Goal: Obtain resource: Download file/media

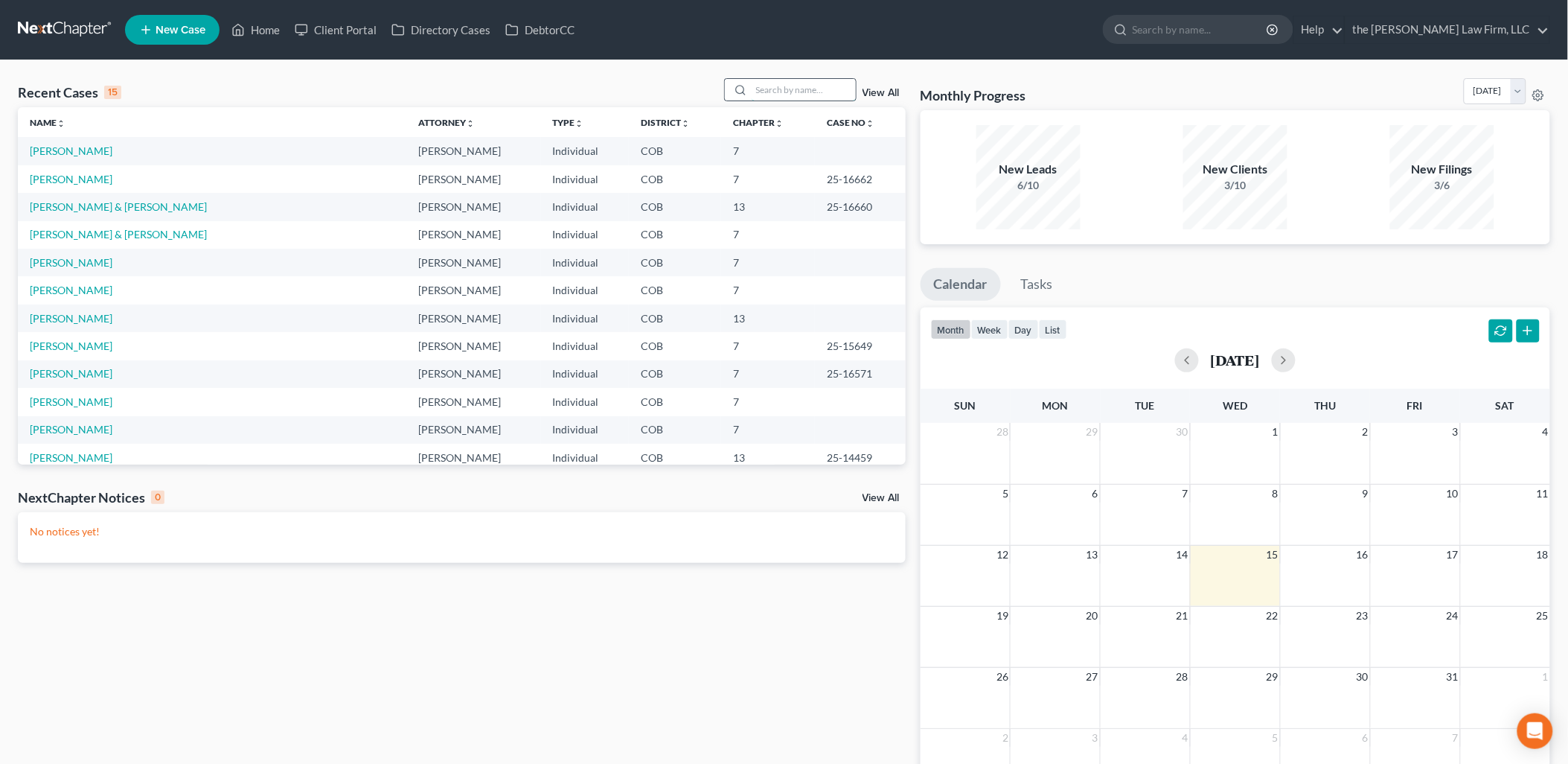
click at [756, 91] on input "search" at bounding box center [803, 90] width 104 height 21
type input "[PERSON_NAME]"
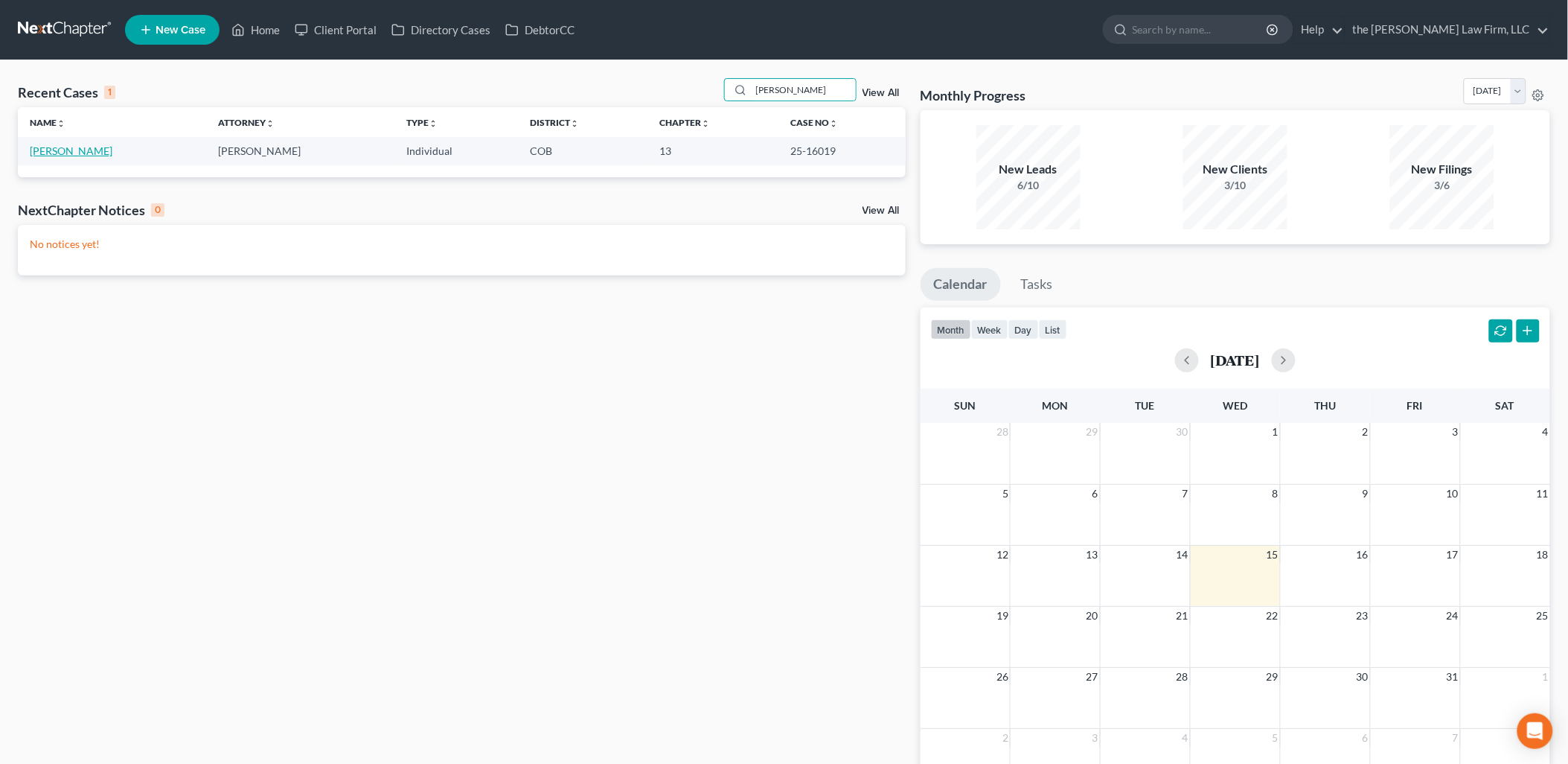
click at [42, 146] on link "[PERSON_NAME]" at bounding box center [71, 150] width 83 height 13
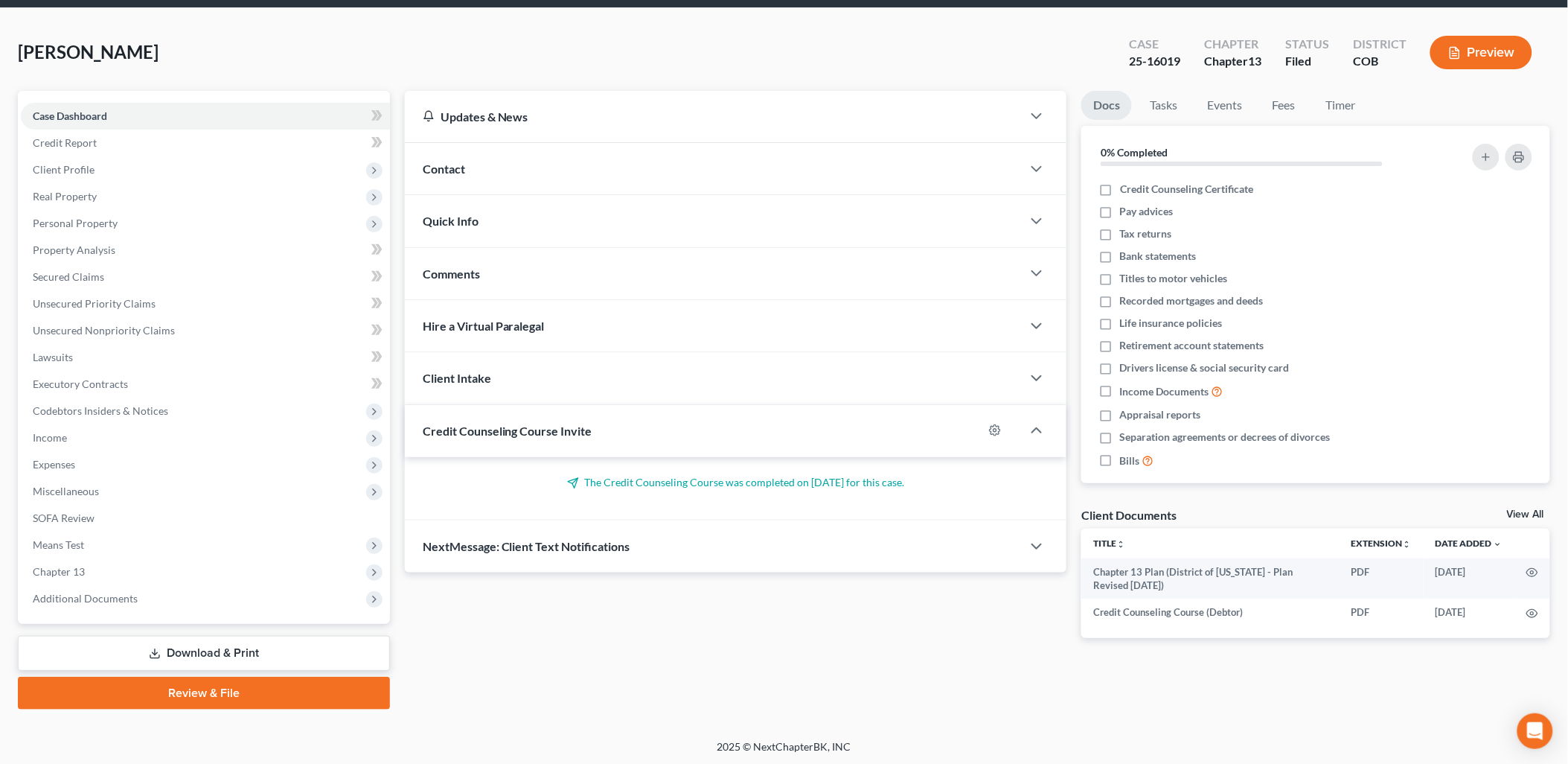
click at [236, 643] on link "Download & Print" at bounding box center [203, 653] width 372 height 35
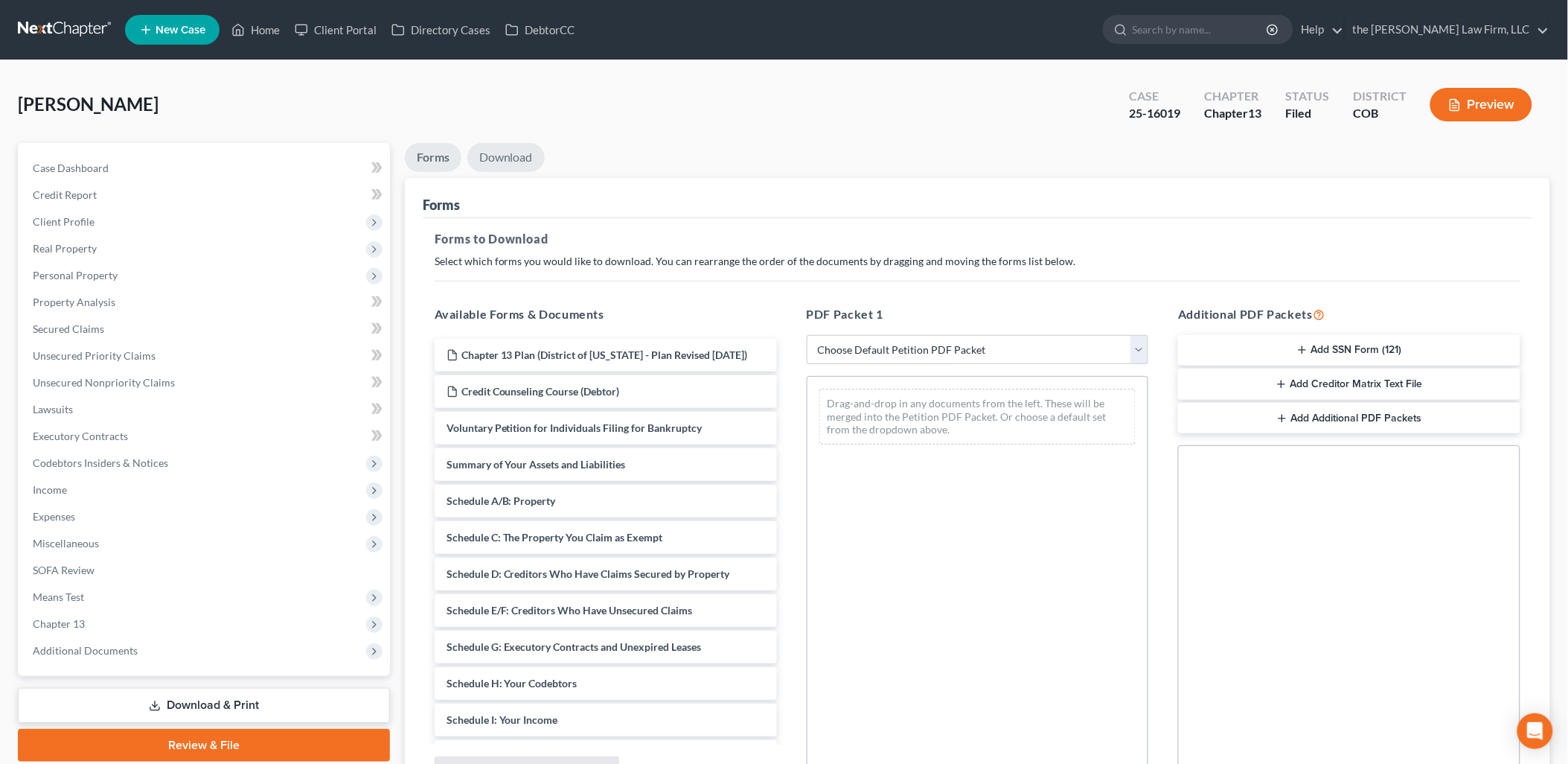
click at [495, 149] on link "Download" at bounding box center [506, 158] width 78 height 29
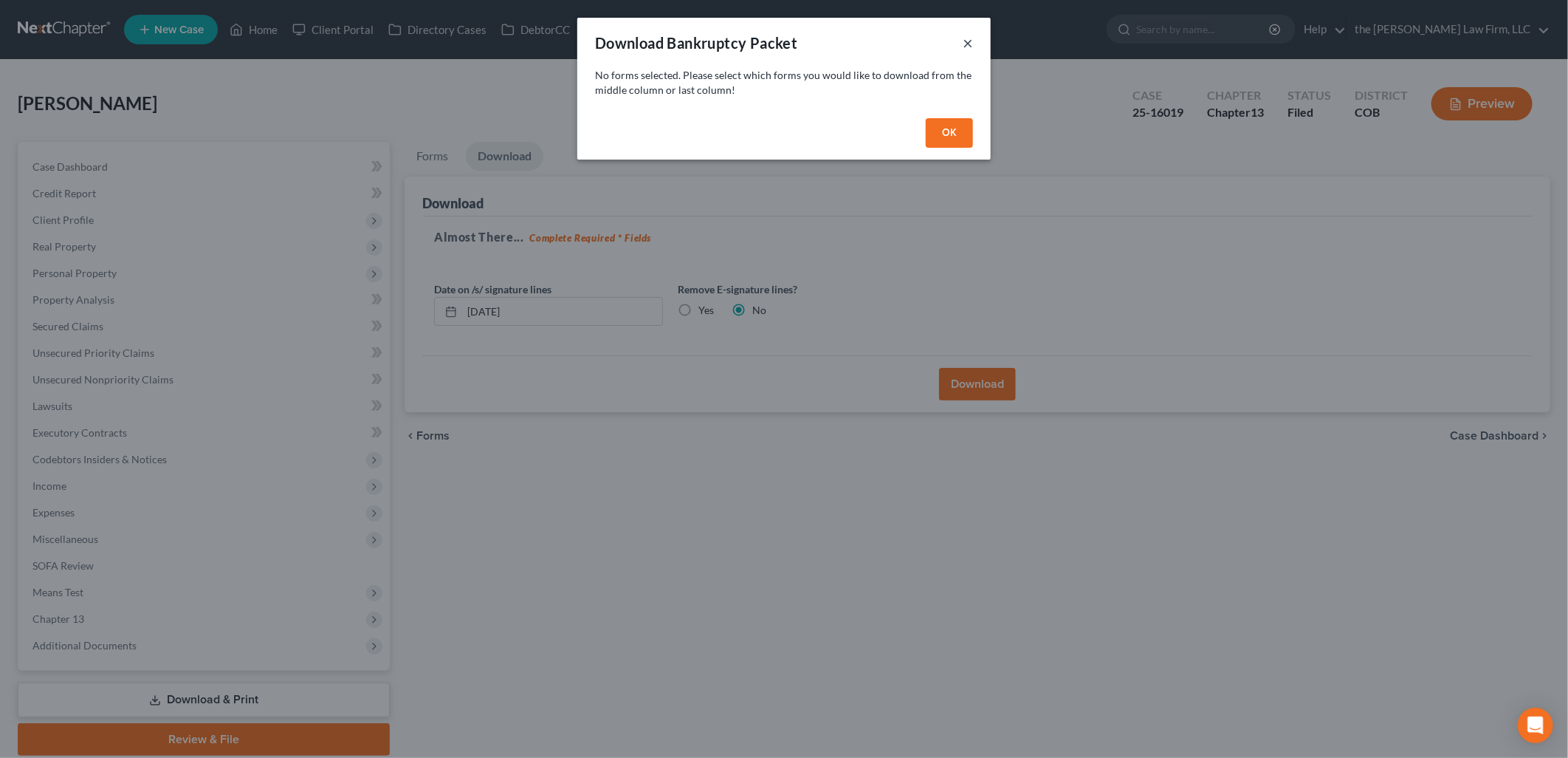
click at [971, 40] on button "×" at bounding box center [967, 42] width 11 height 17
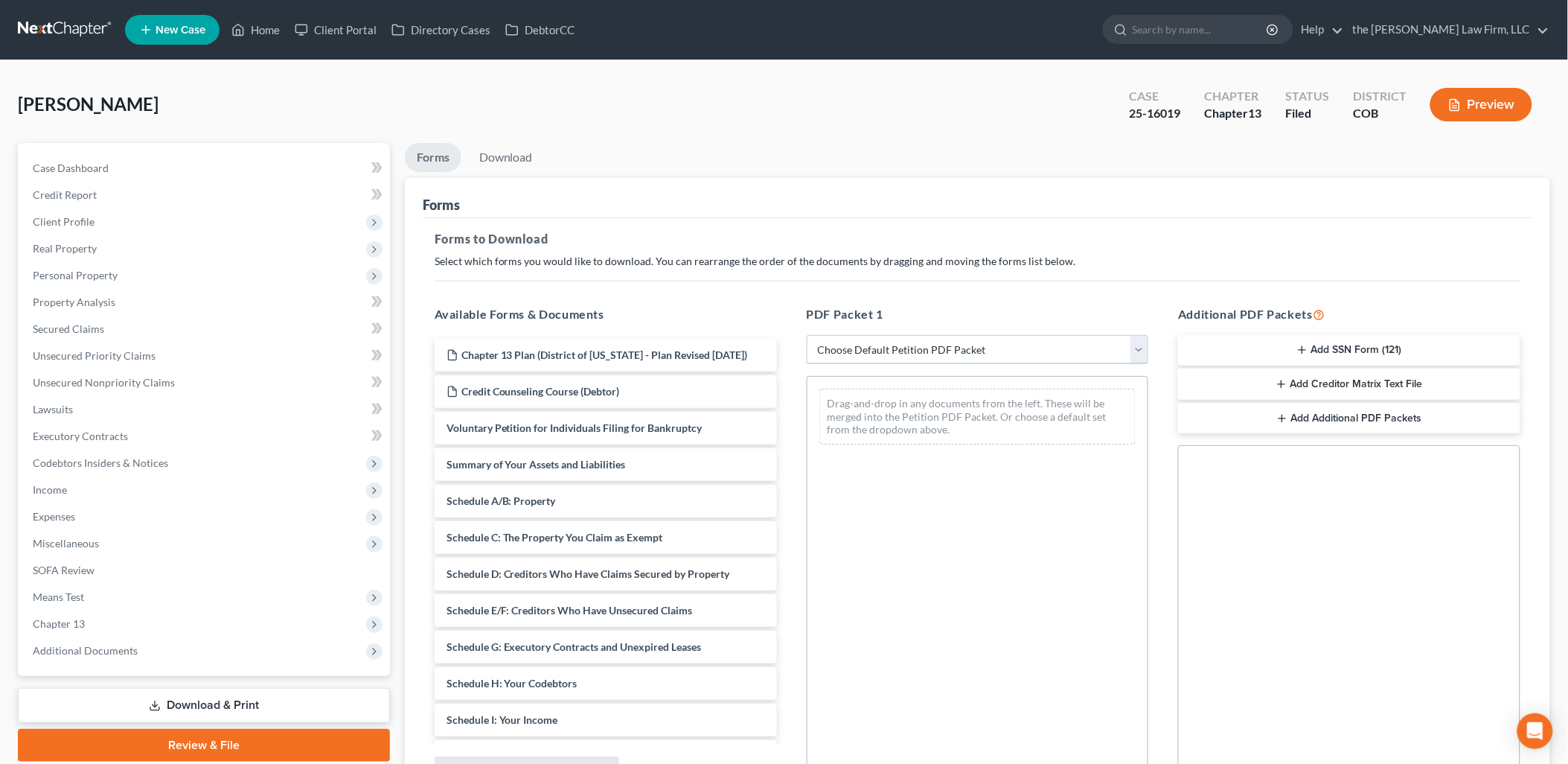
click at [951, 352] on select "Choose Default Petition PDF Packet Complete Bankruptcy Petition (all forms and …" at bounding box center [978, 349] width 343 height 30
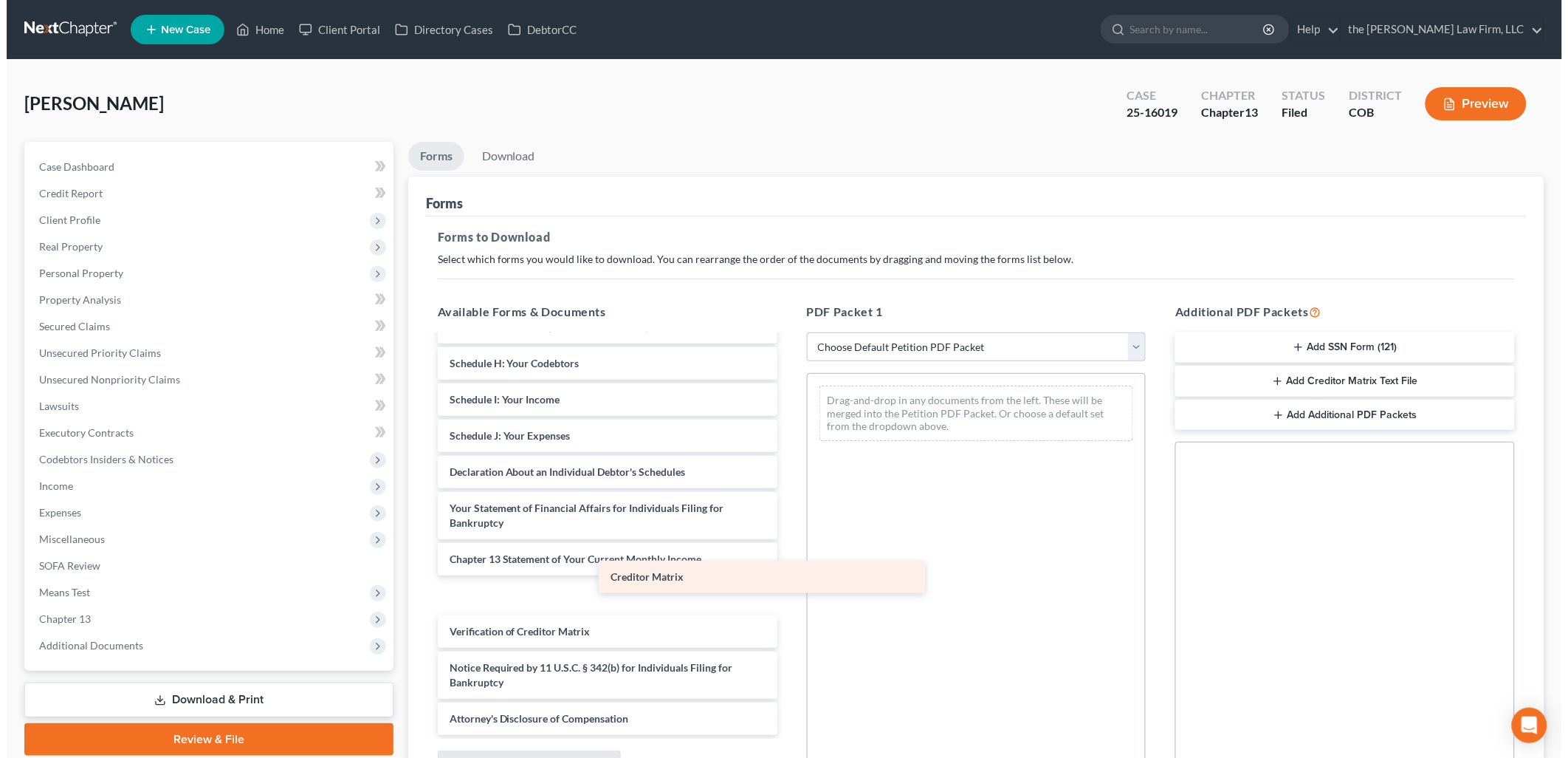
scroll to position [293, 0]
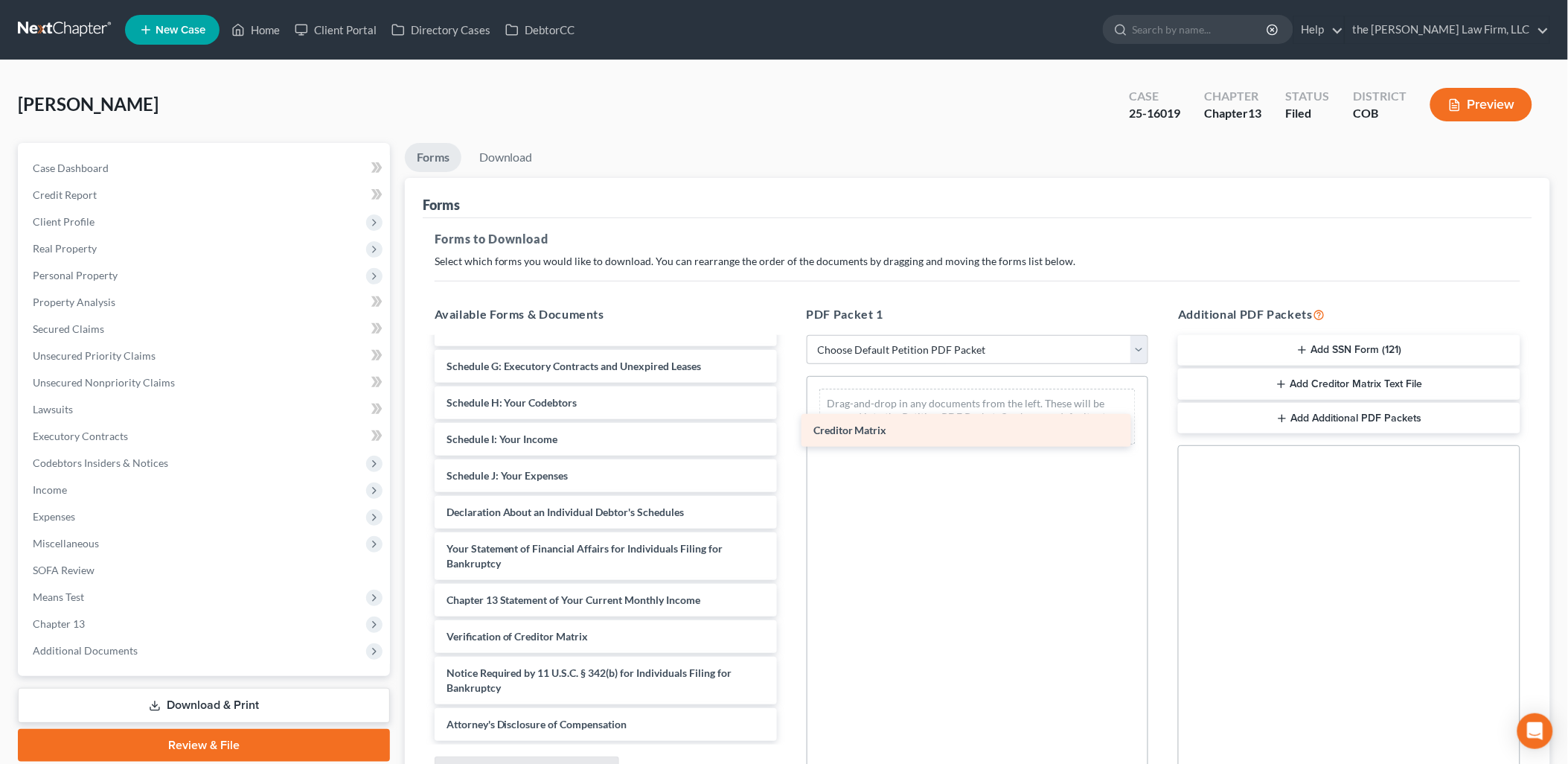
drag, startPoint x: 495, startPoint y: 591, endPoint x: 876, endPoint y: 399, distance: 426.6
click at [789, 399] on div "Creditor Matrix Chapter 13 Plan (District of [US_STATE] - Plan Revised [DATE]) …" at bounding box center [605, 399] width 366 height 682
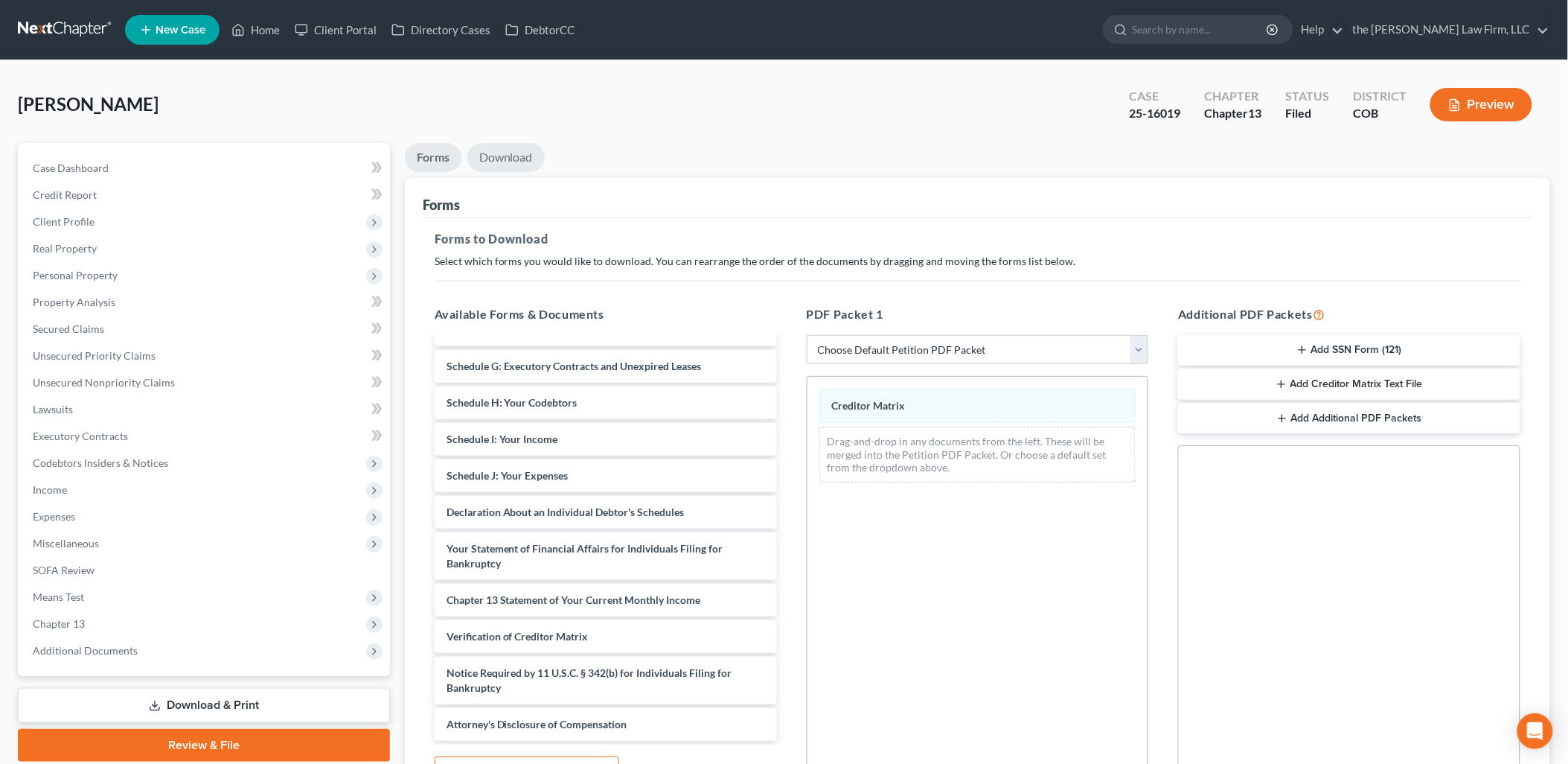
click at [485, 150] on link "Download" at bounding box center [506, 158] width 78 height 29
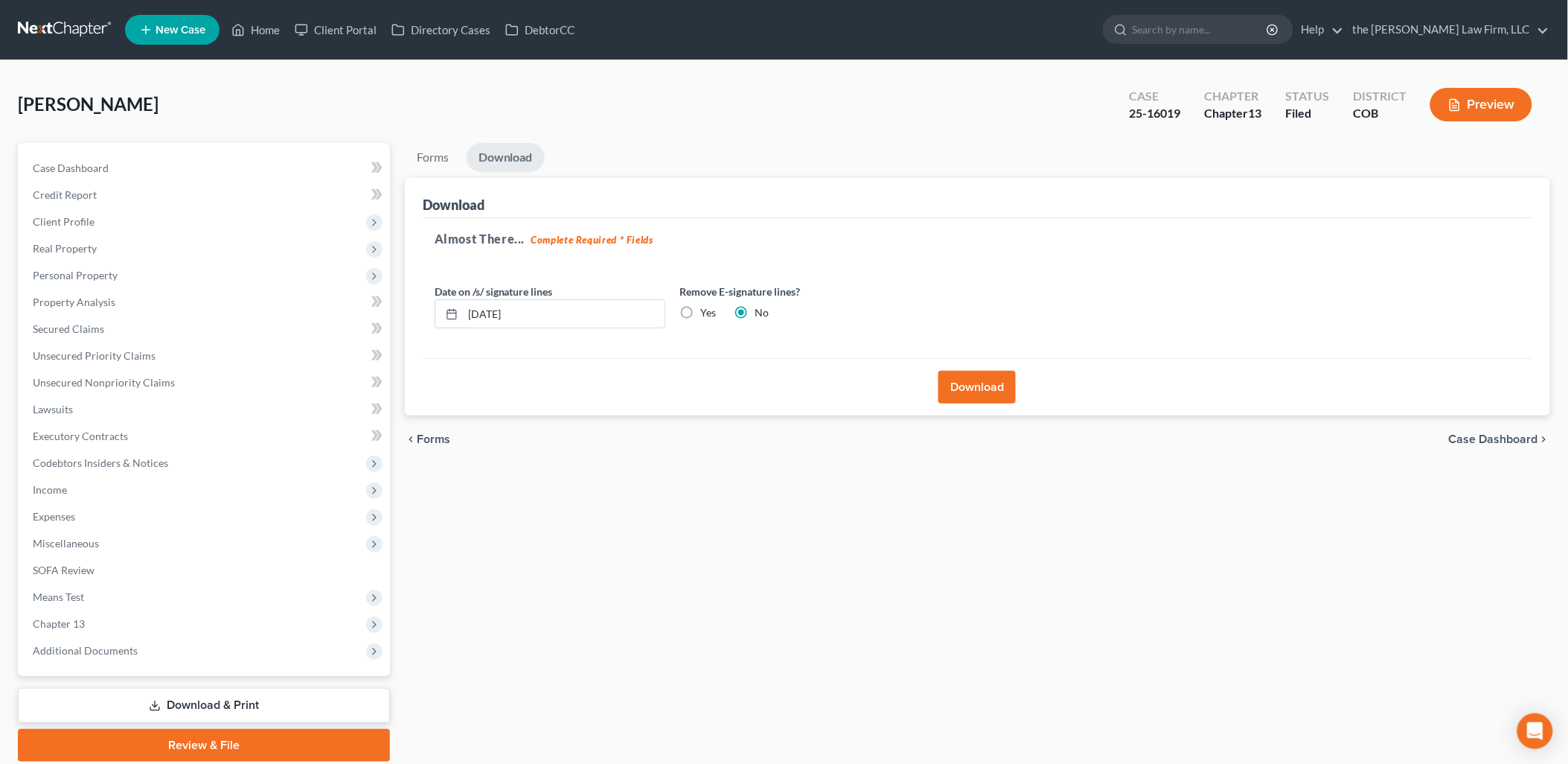
click at [1002, 387] on button "Download" at bounding box center [977, 387] width 78 height 33
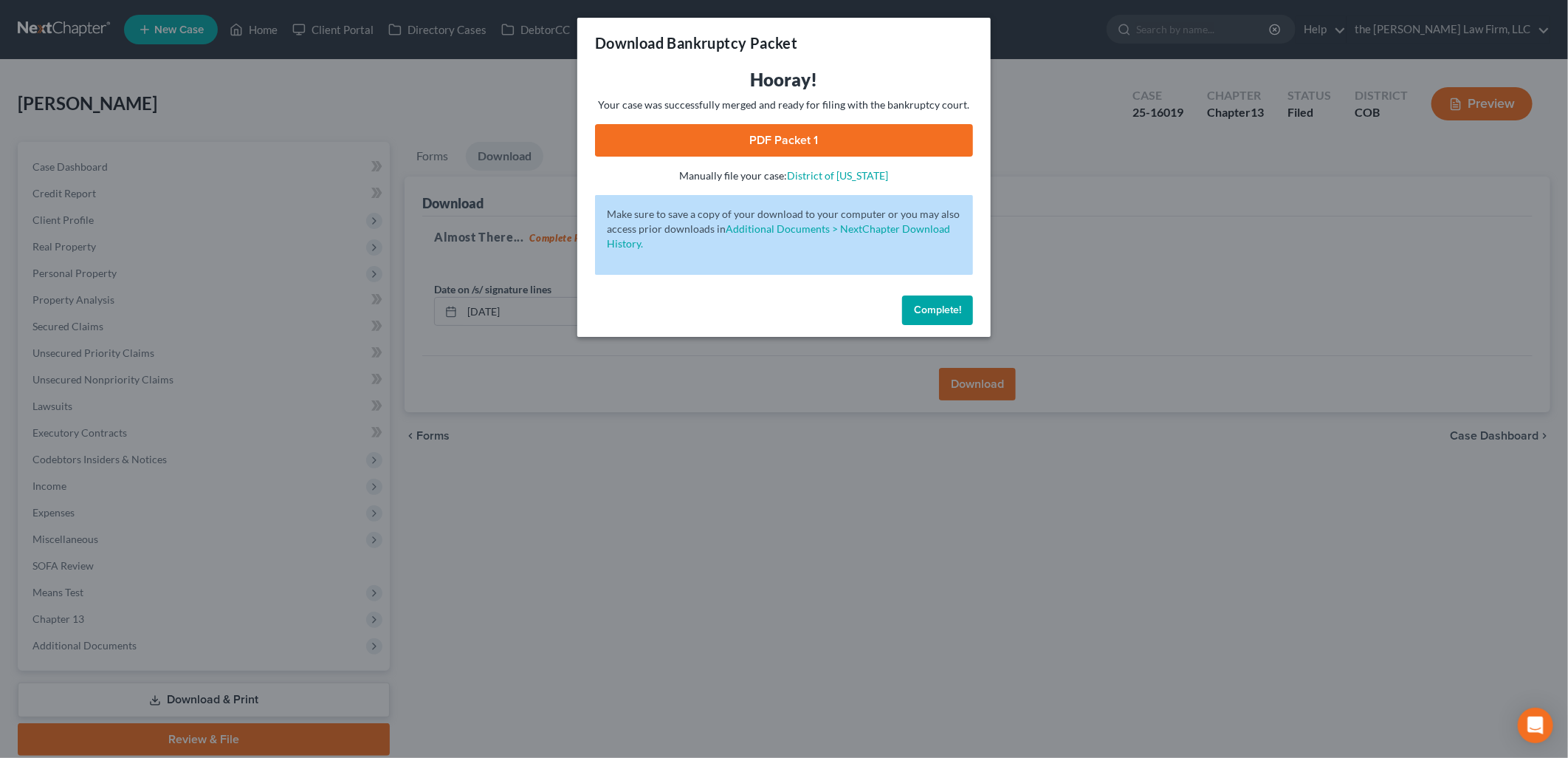
click at [777, 137] on link "PDF Packet 1" at bounding box center [784, 140] width 378 height 33
